Goal: Information Seeking & Learning: Learn about a topic

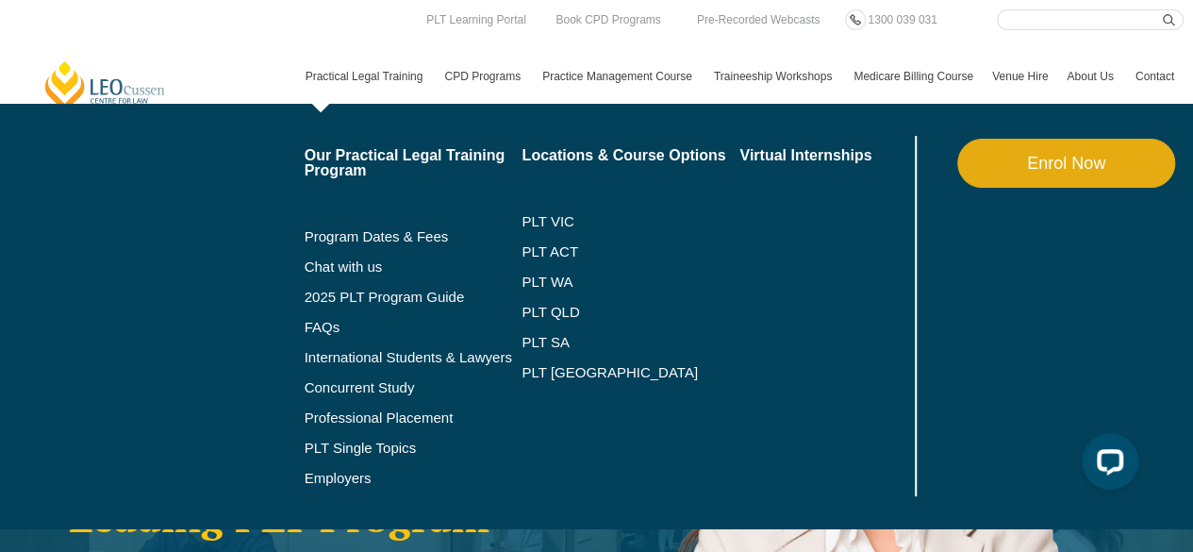
click at [374, 71] on link "Practical Legal Training" at bounding box center [366, 76] width 140 height 55
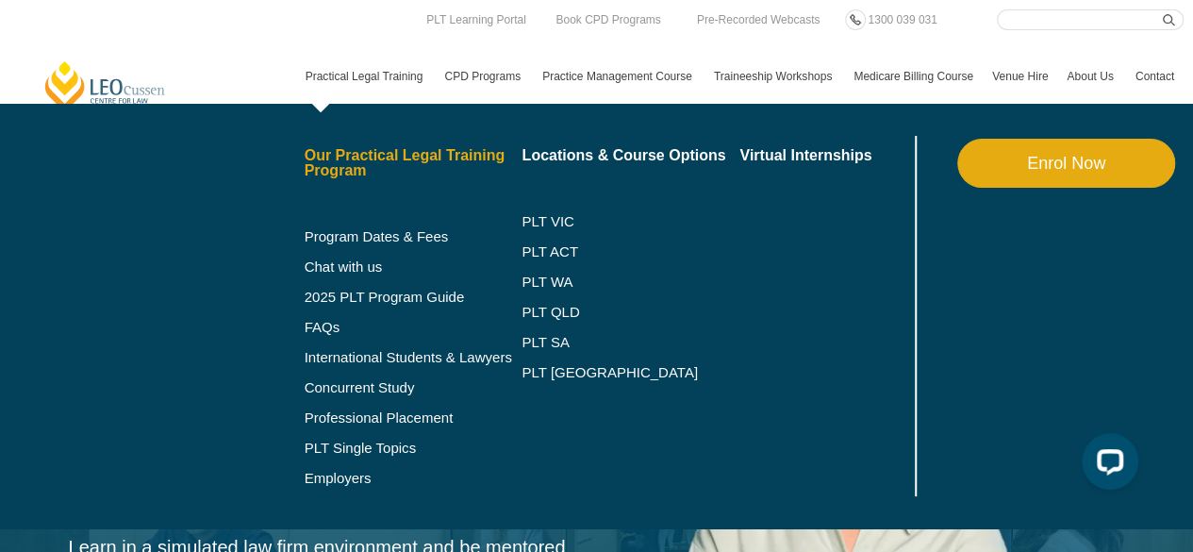
drag, startPoint x: 361, startPoint y: 162, endPoint x: 357, endPoint y: 174, distance: 12.3
click at [361, 162] on link "Our Practical Legal Training Program" at bounding box center [414, 163] width 218 height 30
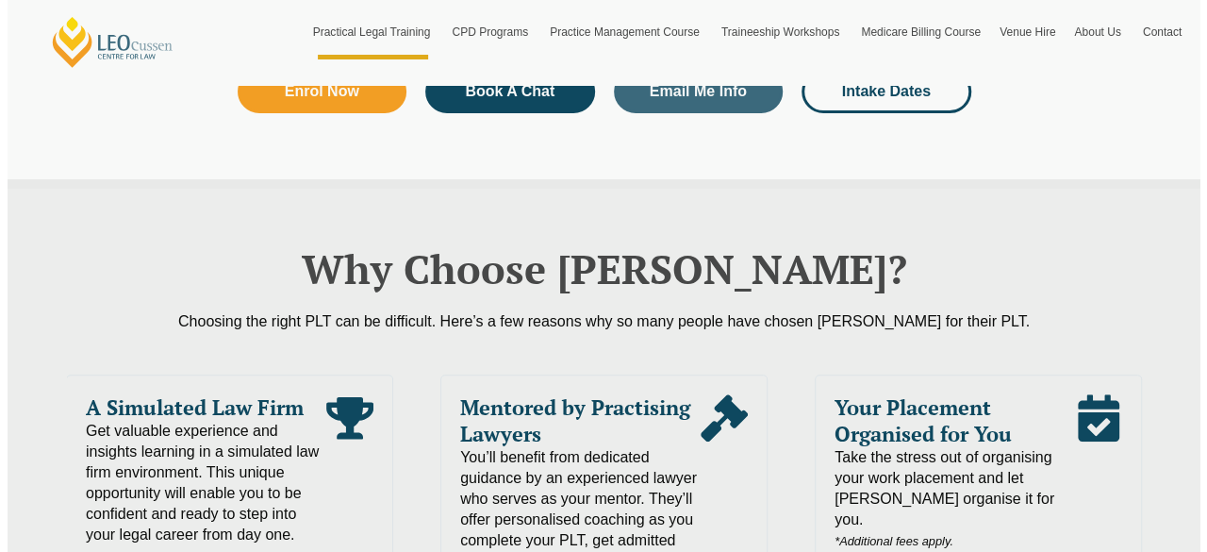
scroll to position [4056, 0]
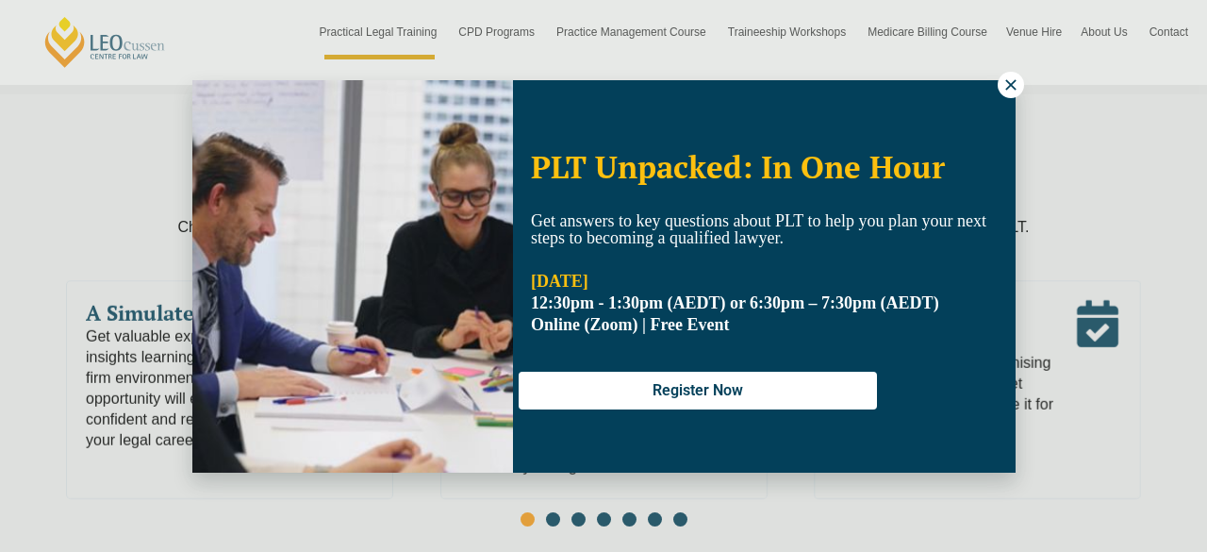
click at [1003, 91] on icon at bounding box center [1011, 84] width 17 height 17
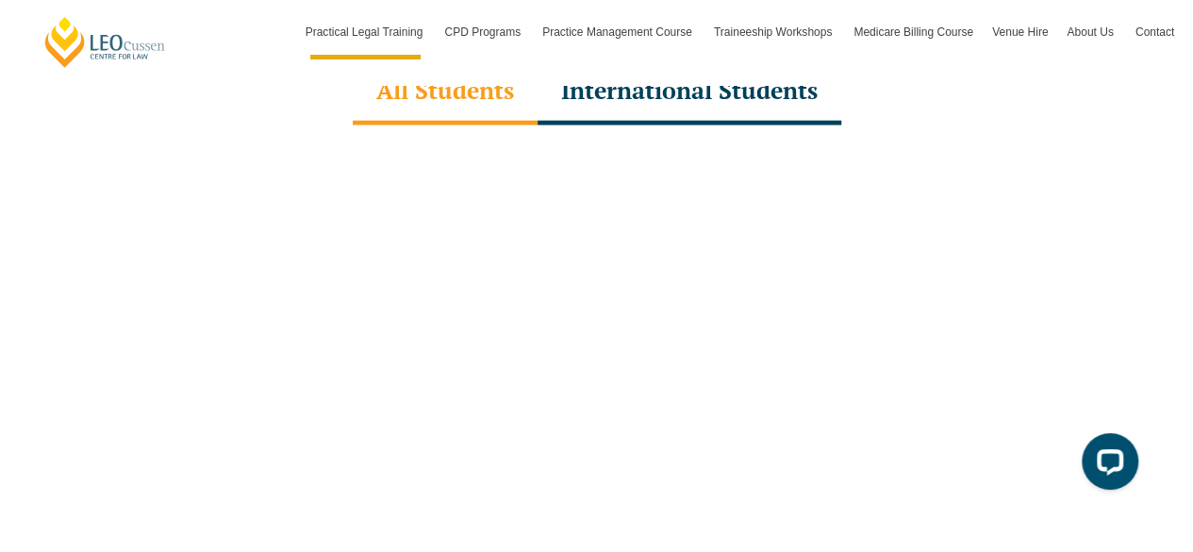
scroll to position [6131, 0]
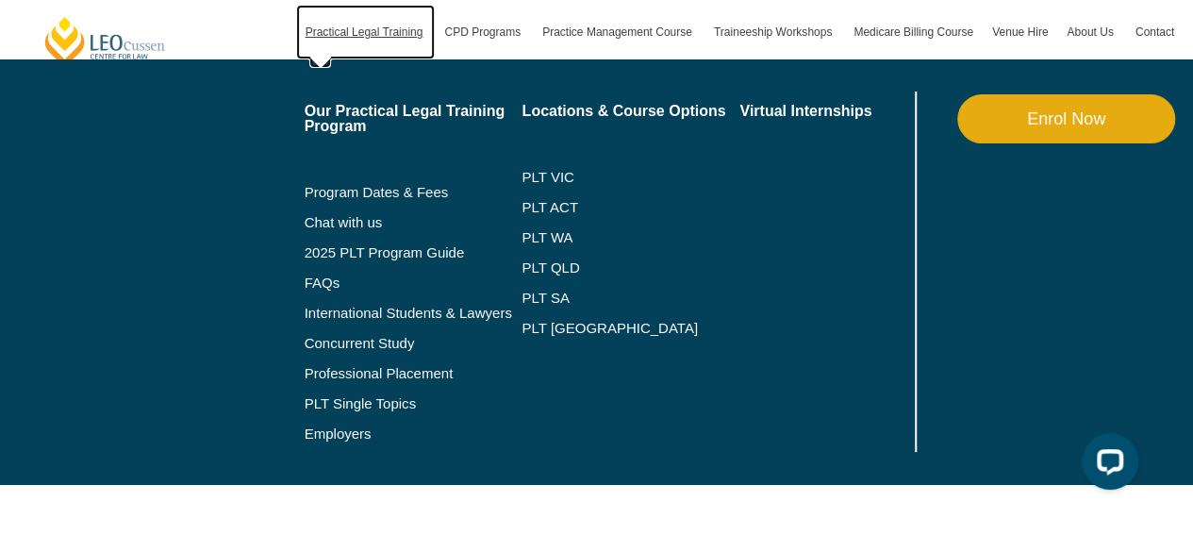
click at [374, 28] on link "Practical Legal Training" at bounding box center [366, 32] width 140 height 55
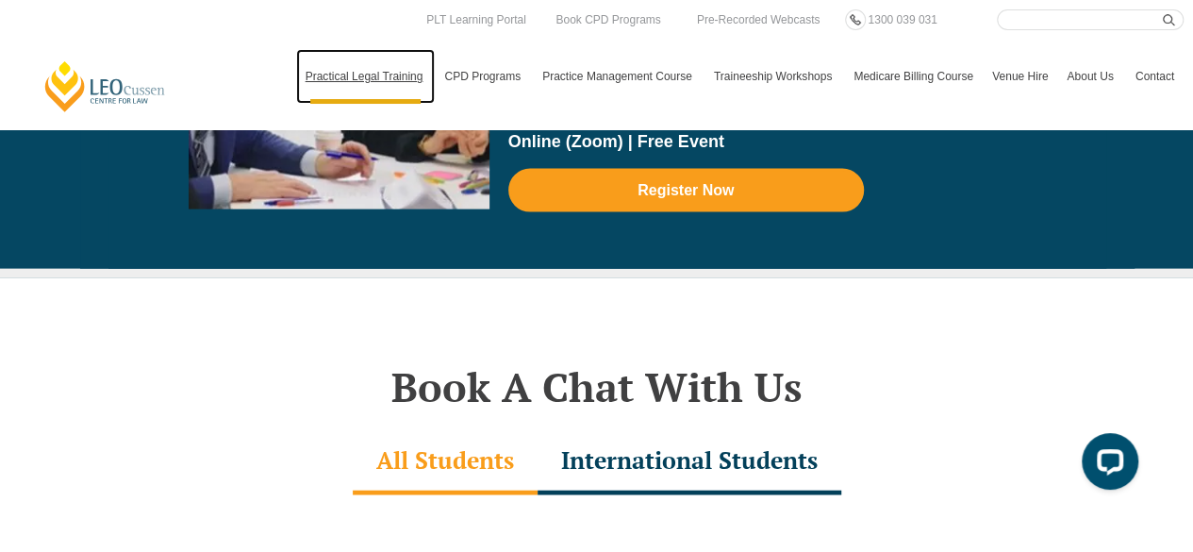
scroll to position [4056, 0]
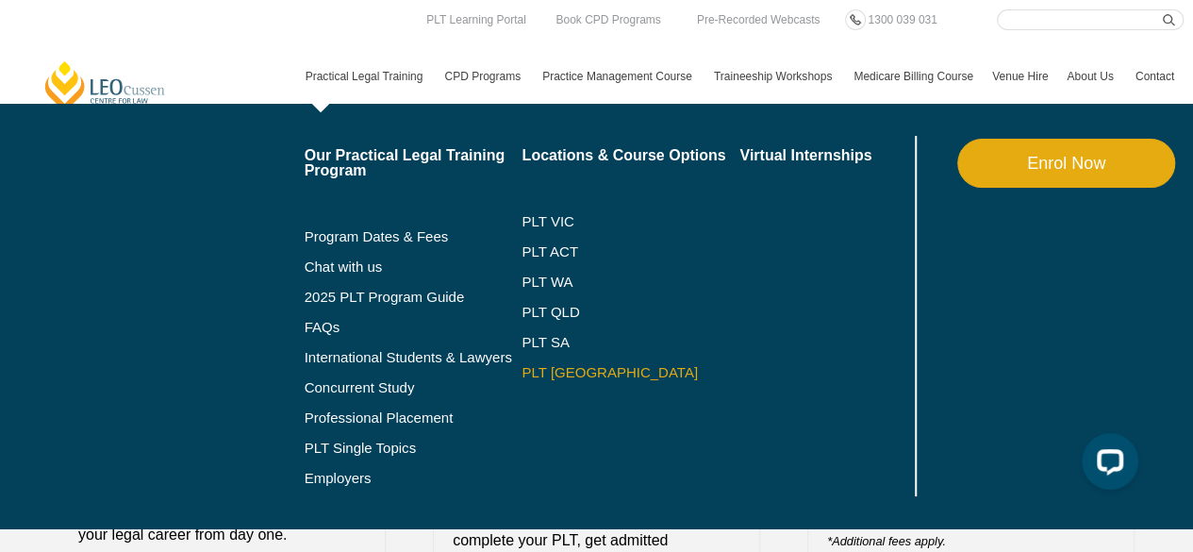
click at [557, 370] on link "PLT [GEOGRAPHIC_DATA]" at bounding box center [631, 372] width 218 height 15
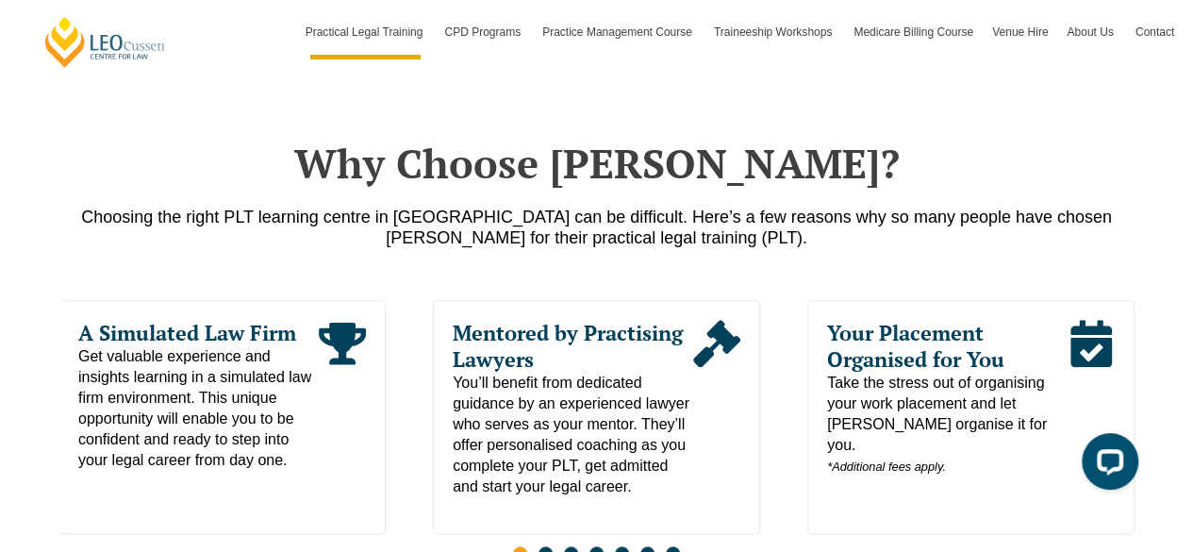
scroll to position [660, 0]
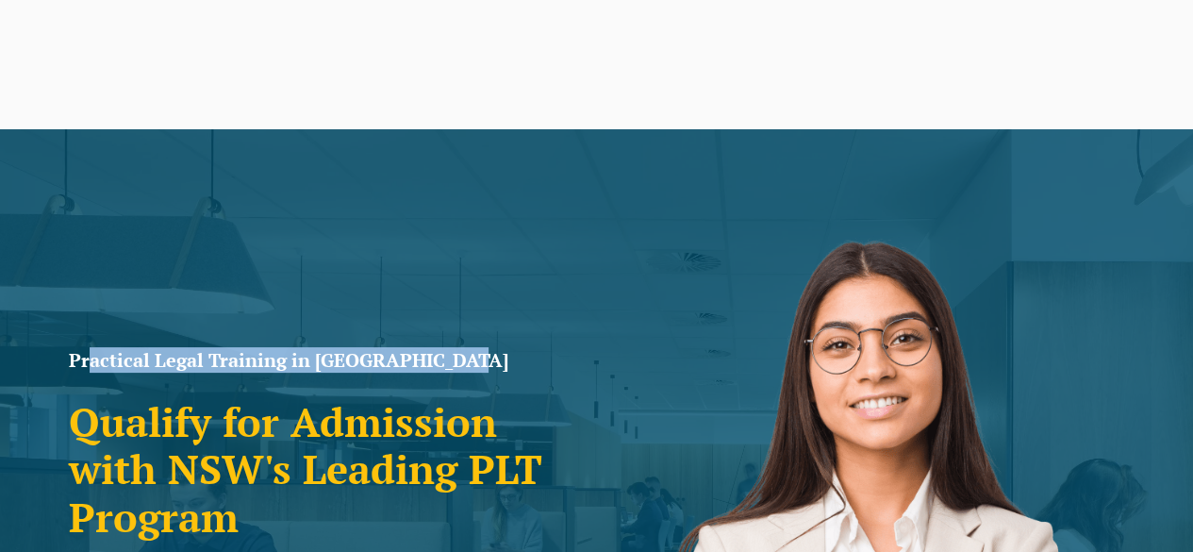
drag, startPoint x: 92, startPoint y: 353, endPoint x: 468, endPoint y: 348, distance: 375.5
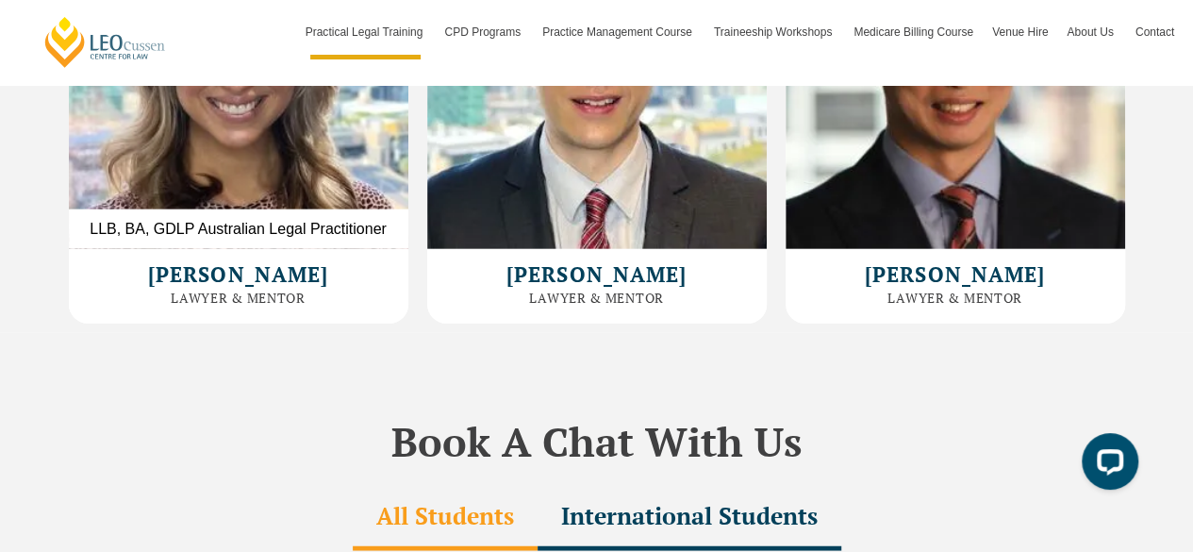
scroll to position [6037, 0]
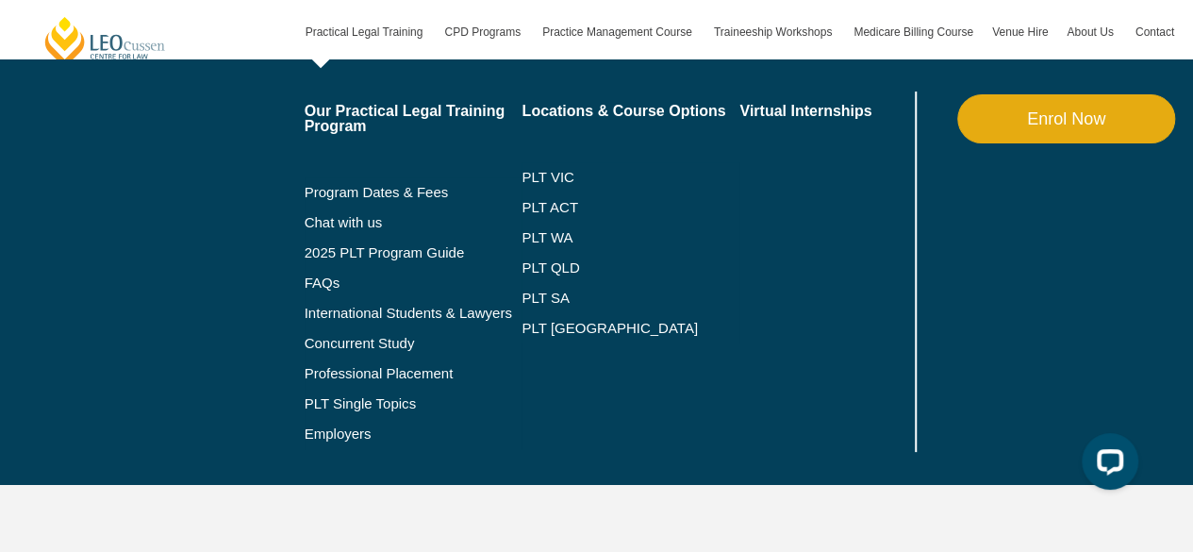
click at [344, 55] on link "Practical Legal Training" at bounding box center [366, 32] width 140 height 55
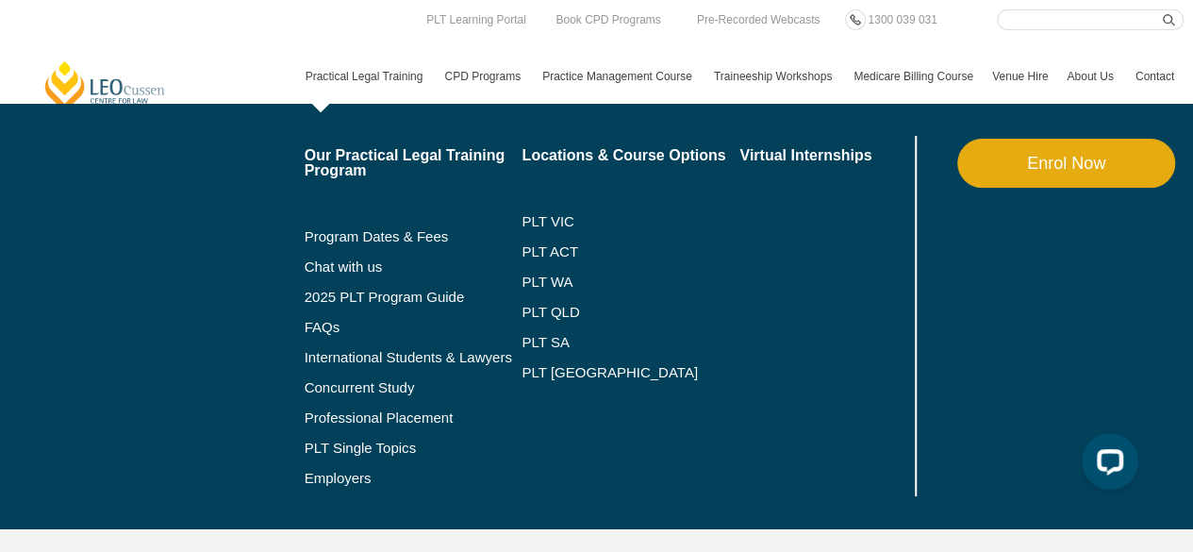
scroll to position [6320, 0]
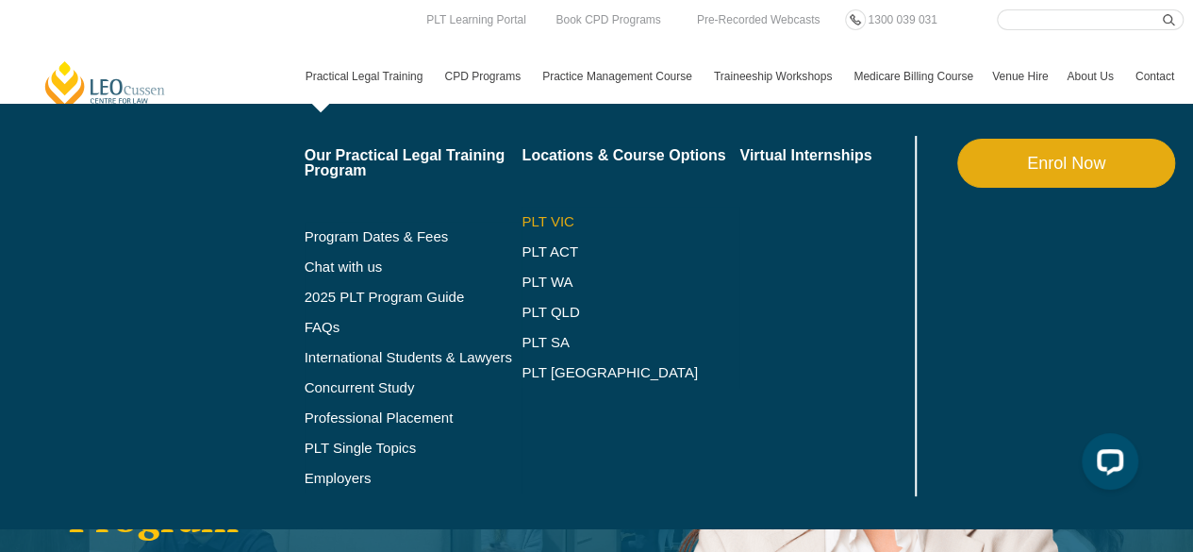
click at [566, 218] on link "PLT VIC" at bounding box center [631, 221] width 218 height 15
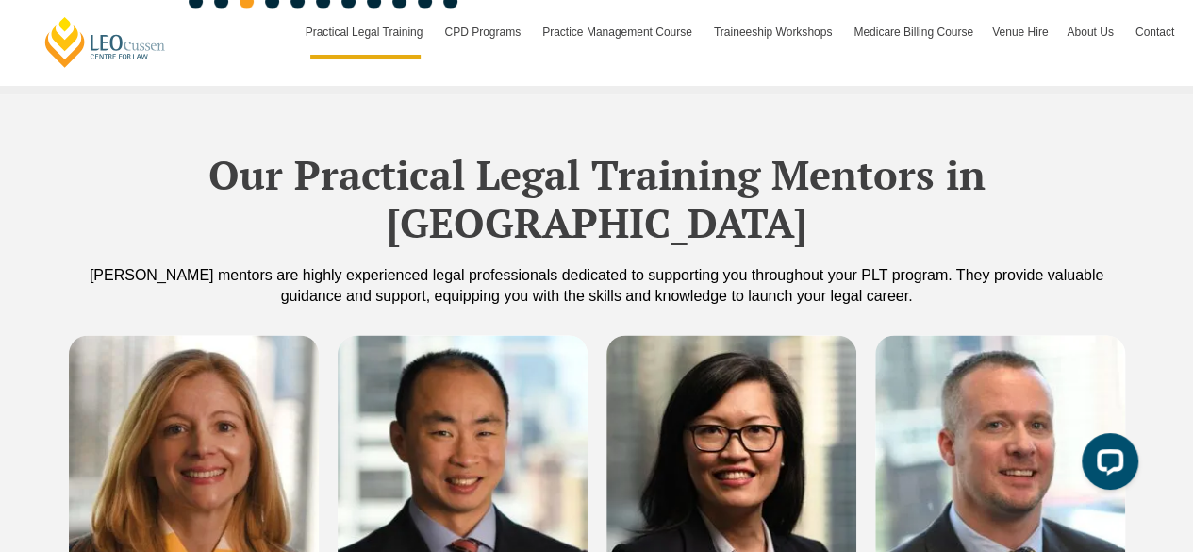
scroll to position [5094, 0]
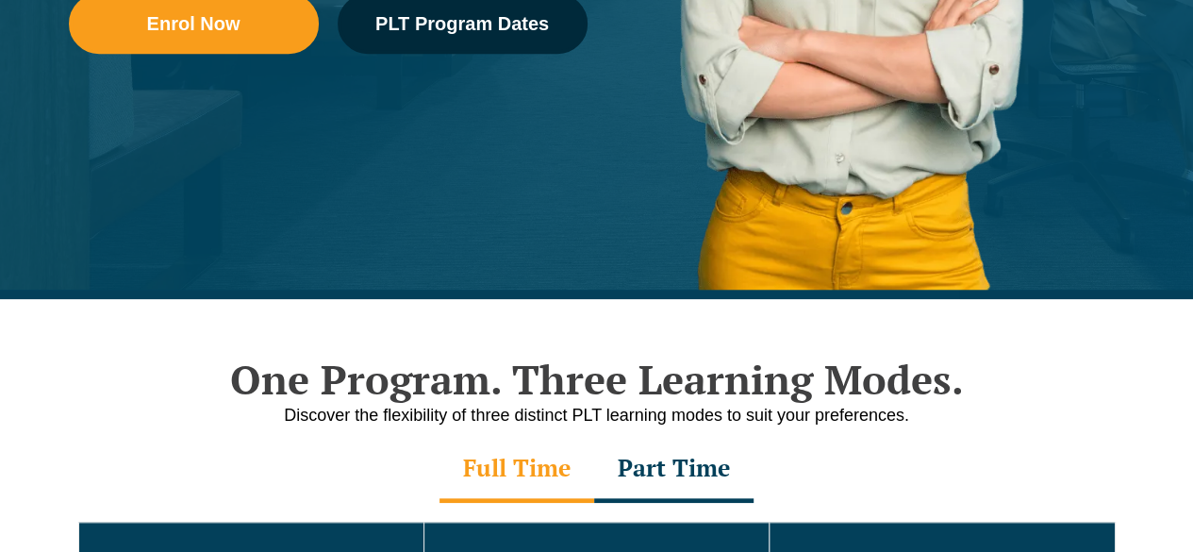
click at [533, 37] on nav "Practical Legal Training Our Practical Legal Training Program Program Dates & F…" at bounding box center [740, 67] width 888 height 74
click at [440, 22] on link "PLT Learning Portal" at bounding box center [476, 19] width 104 height 21
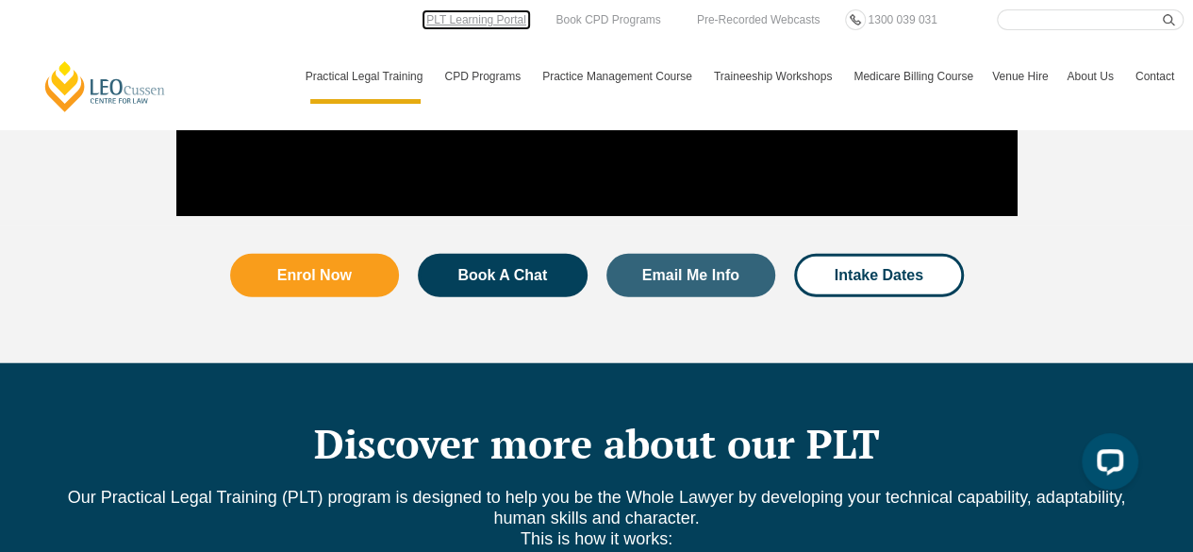
scroll to position [1698, 0]
